Goal: Task Accomplishment & Management: Manage account settings

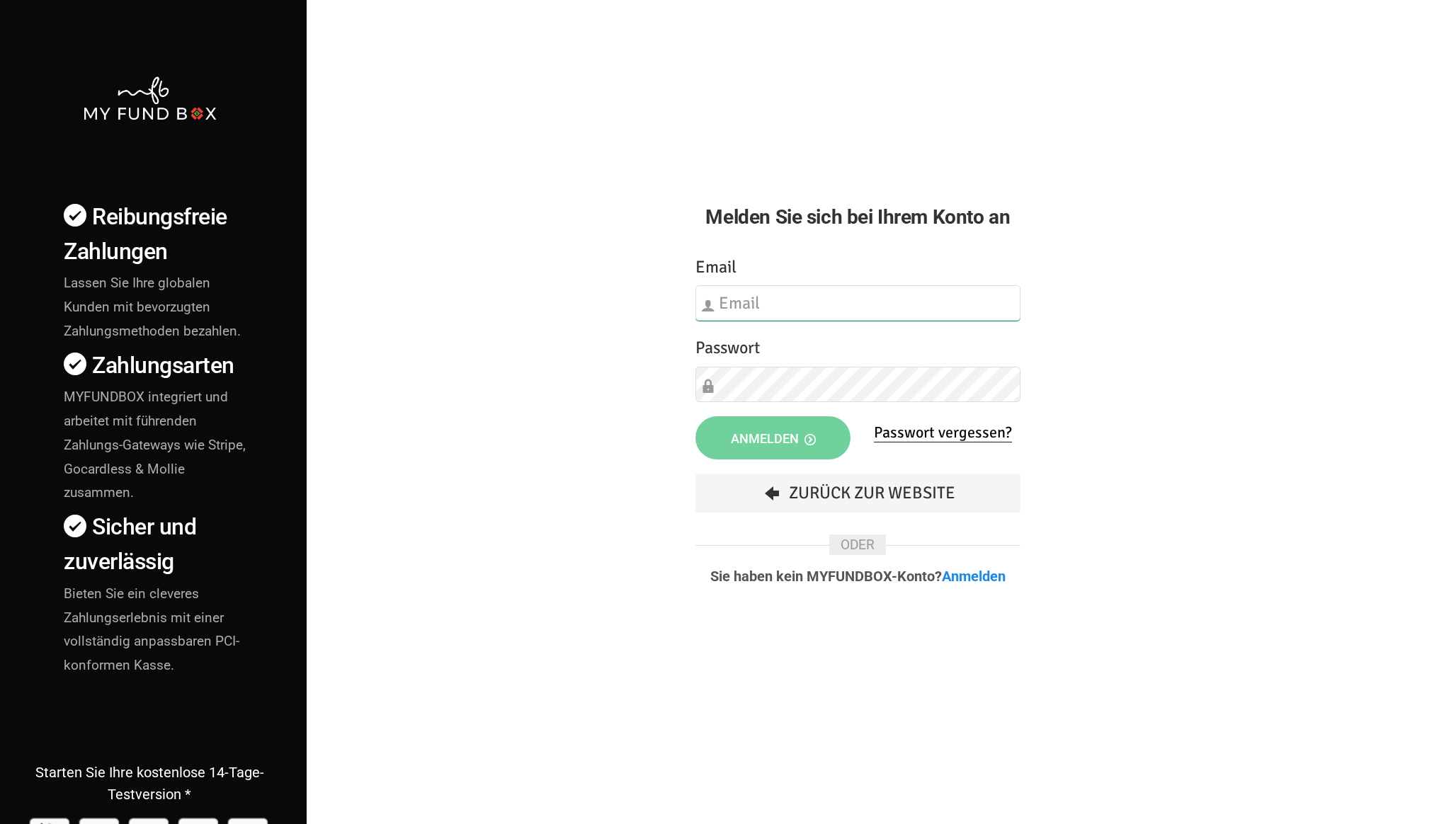
type input "[EMAIL_ADDRESS][DOMAIN_NAME]"
click at [780, 438] on span "Anmelden" at bounding box center [773, 438] width 85 height 15
